Goal: Navigation & Orientation: Find specific page/section

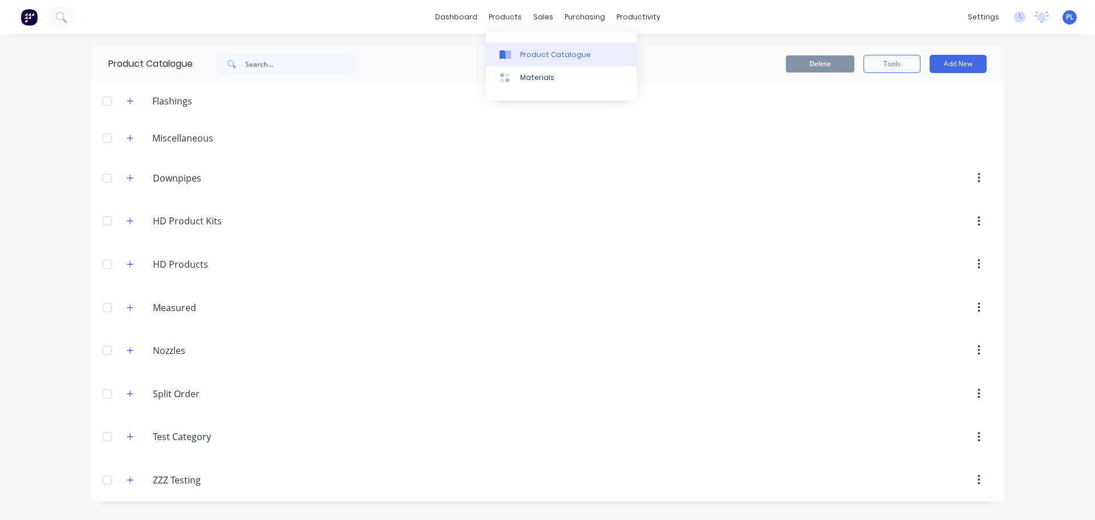
click at [527, 60] on link "Product Catalogue" at bounding box center [561, 54] width 151 height 23
click at [538, 86] on header "Flashings" at bounding box center [547, 100] width 912 height 37
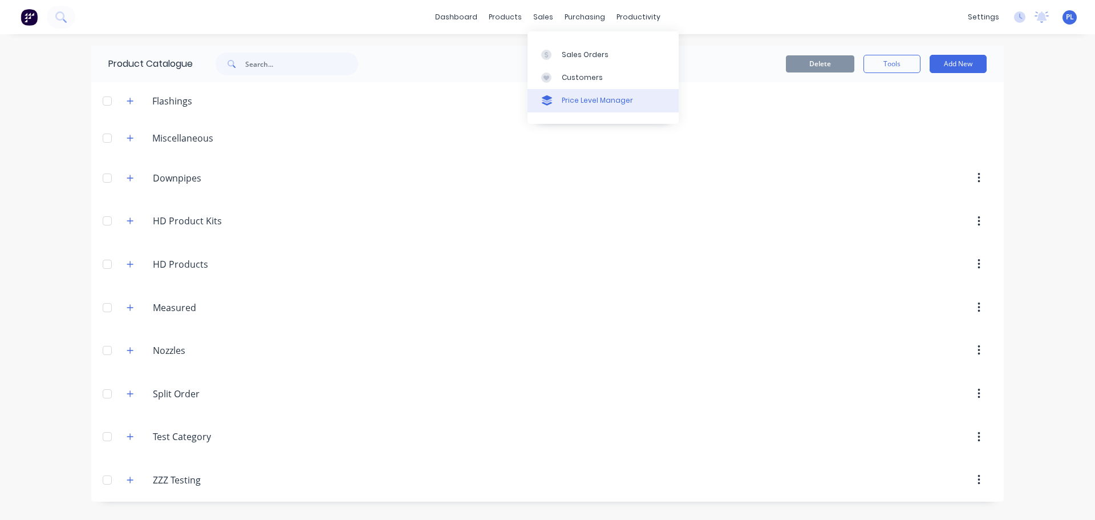
click at [554, 106] on link "Price Level Manager" at bounding box center [602, 100] width 151 height 23
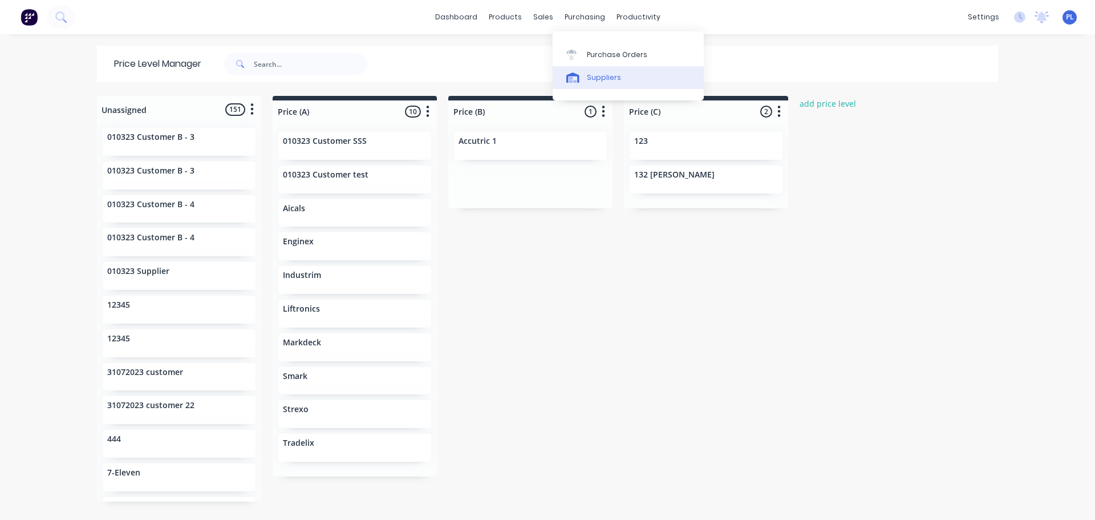
click at [593, 77] on div "Suppliers" at bounding box center [604, 77] width 34 height 10
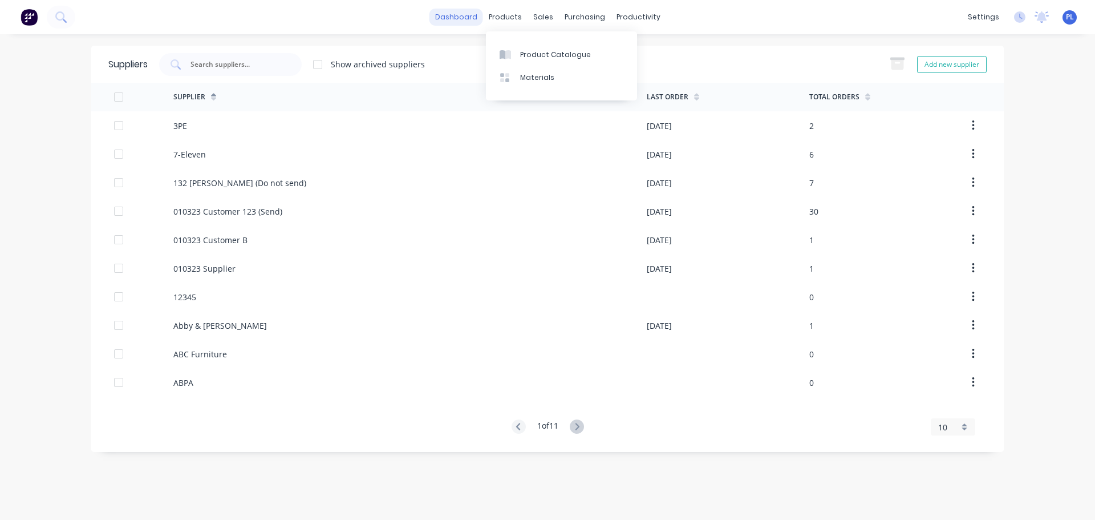
click at [463, 22] on link "dashboard" at bounding box center [456, 17] width 54 height 17
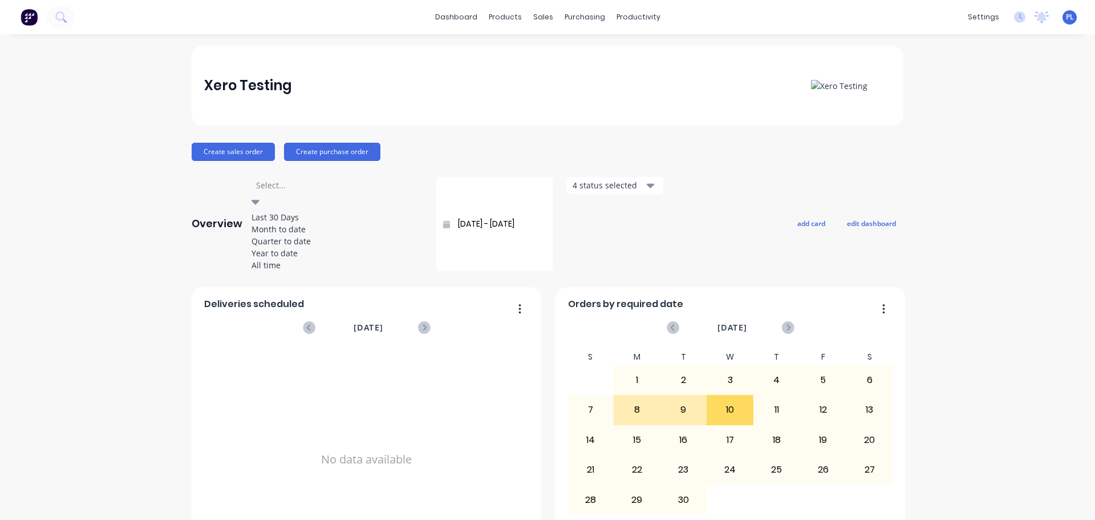
click at [309, 189] on div at bounding box center [337, 185] width 164 height 14
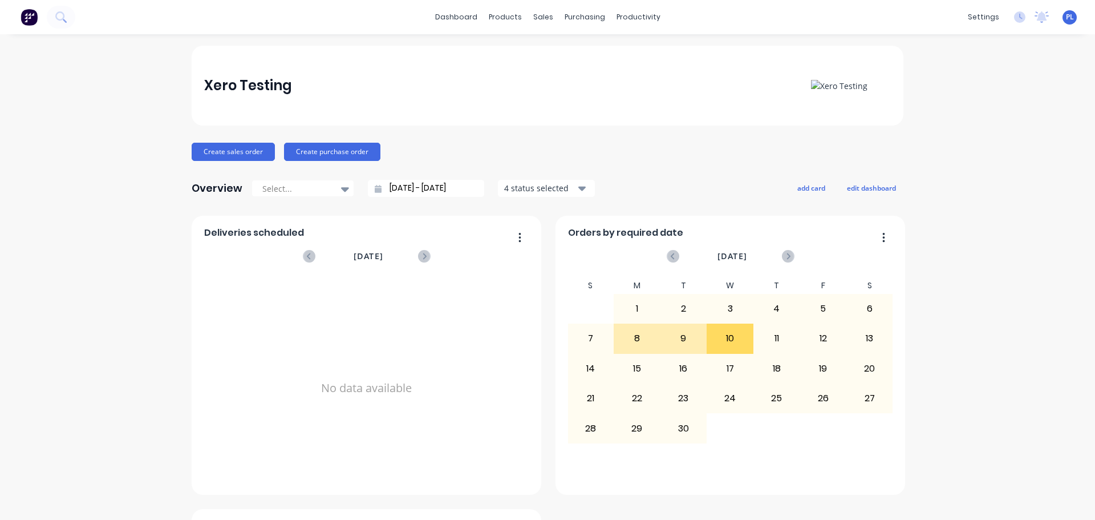
click at [712, 177] on div "Overview Select... [DATE] - [DATE] 4 status selected add card edit dashboard" at bounding box center [548, 188] width 712 height 23
click at [60, 16] on icon at bounding box center [60, 16] width 11 height 11
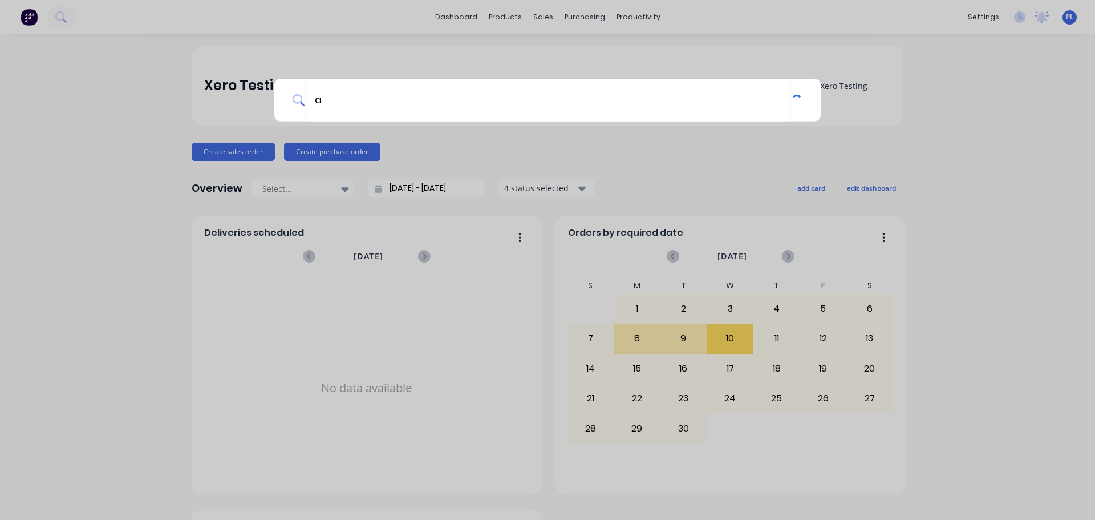
type input "a"
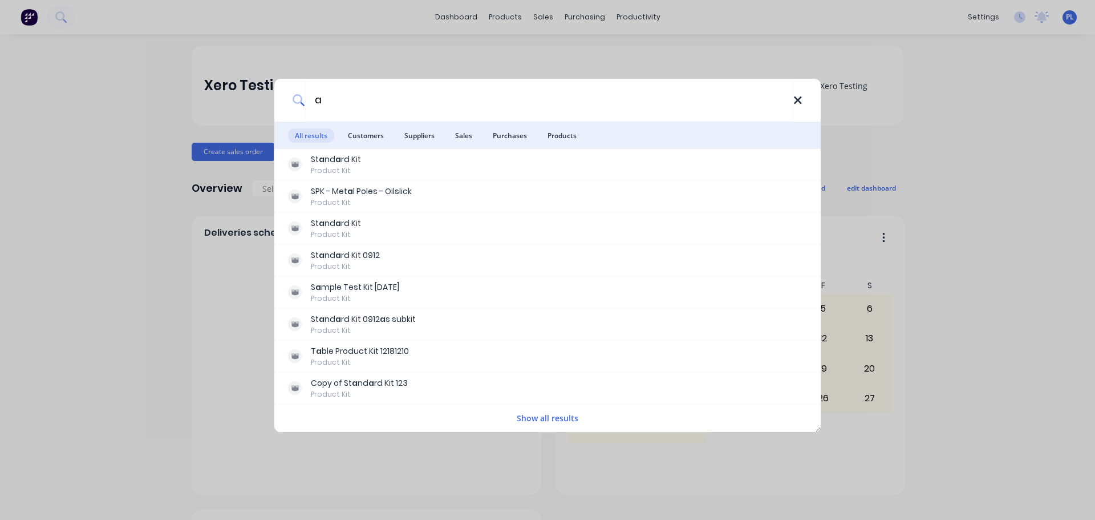
click at [801, 104] on icon at bounding box center [797, 100] width 9 height 13
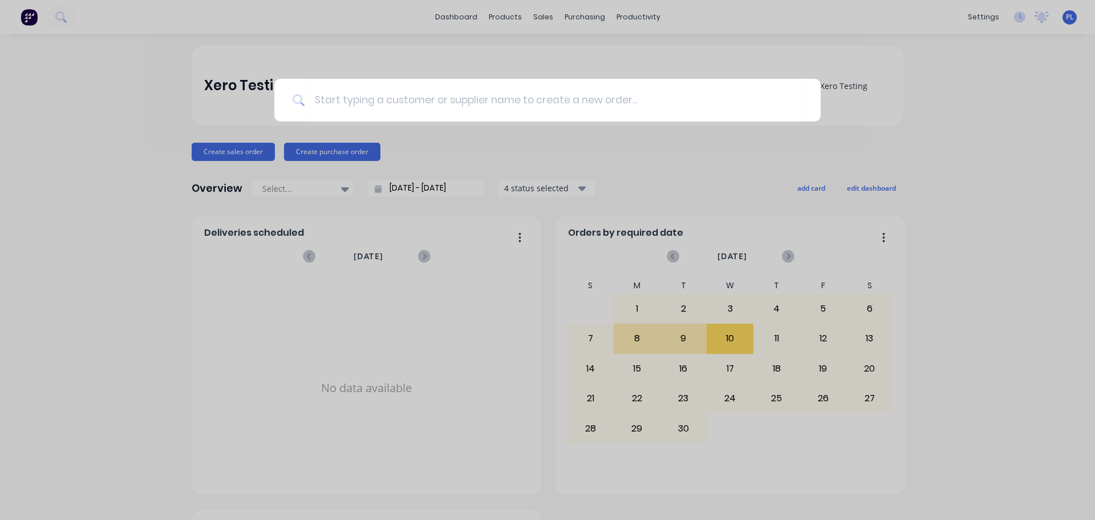
click at [1028, 273] on div at bounding box center [547, 260] width 1095 height 520
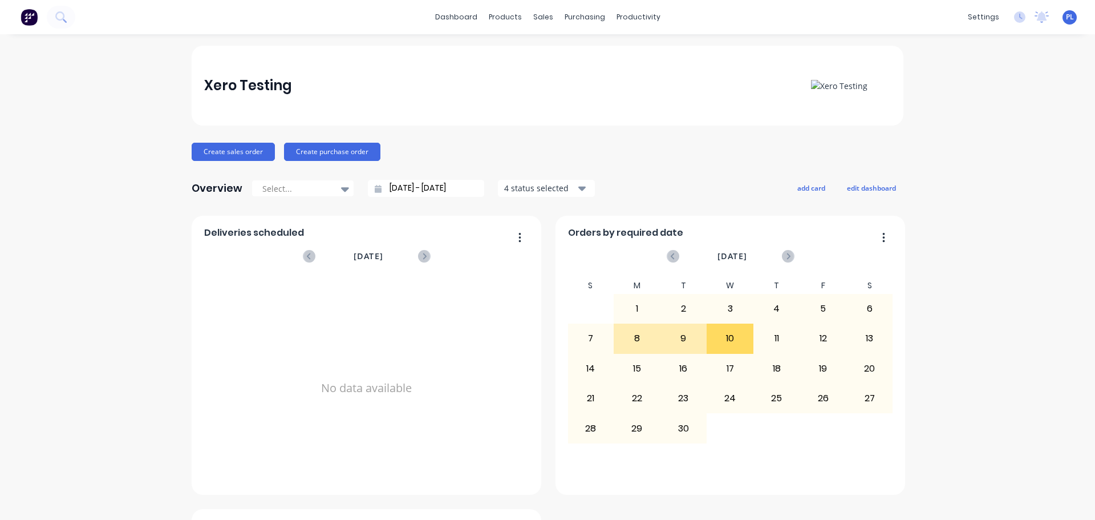
click at [55, 5] on div "dashboard products sales purchasing productivity dashboard products Product Cat…" at bounding box center [547, 17] width 1095 height 34
click at [23, 11] on img at bounding box center [29, 17] width 17 height 17
click at [540, 71] on link "Materials" at bounding box center [557, 77] width 151 height 23
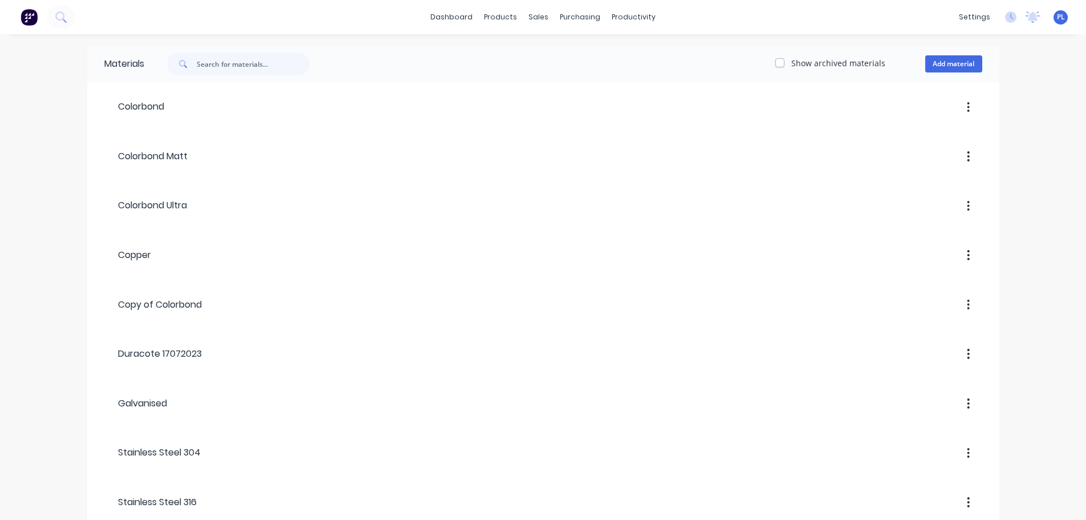
click at [11, 269] on div "Materials Show archived materials Add material Colorbond Colorbond Matt Colorbo…" at bounding box center [543, 319] width 1086 height 570
